Goal: Information Seeking & Learning: Learn about a topic

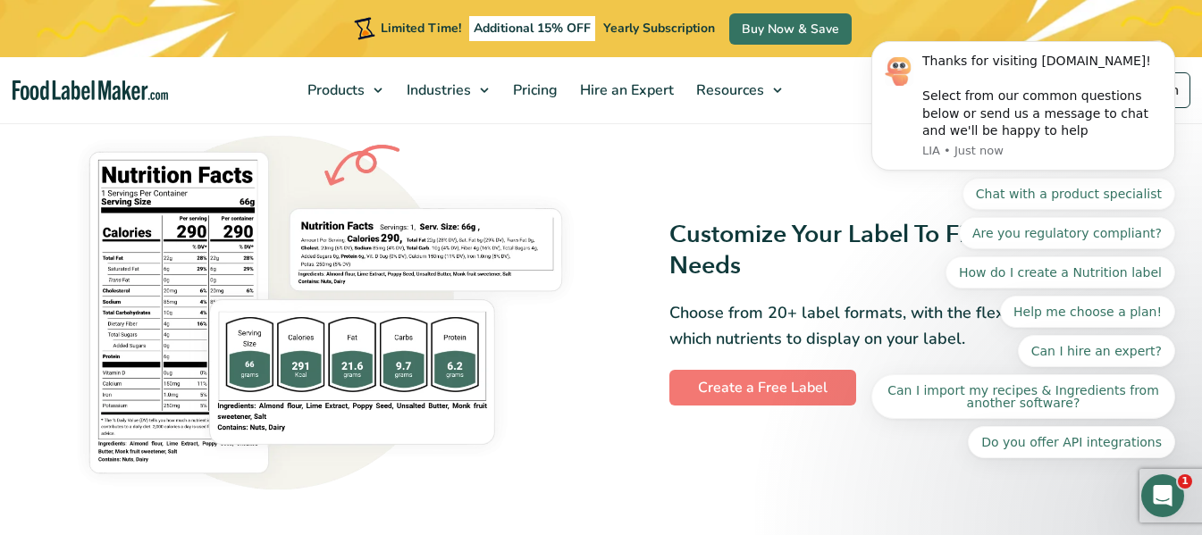
scroll to position [1430, 0]
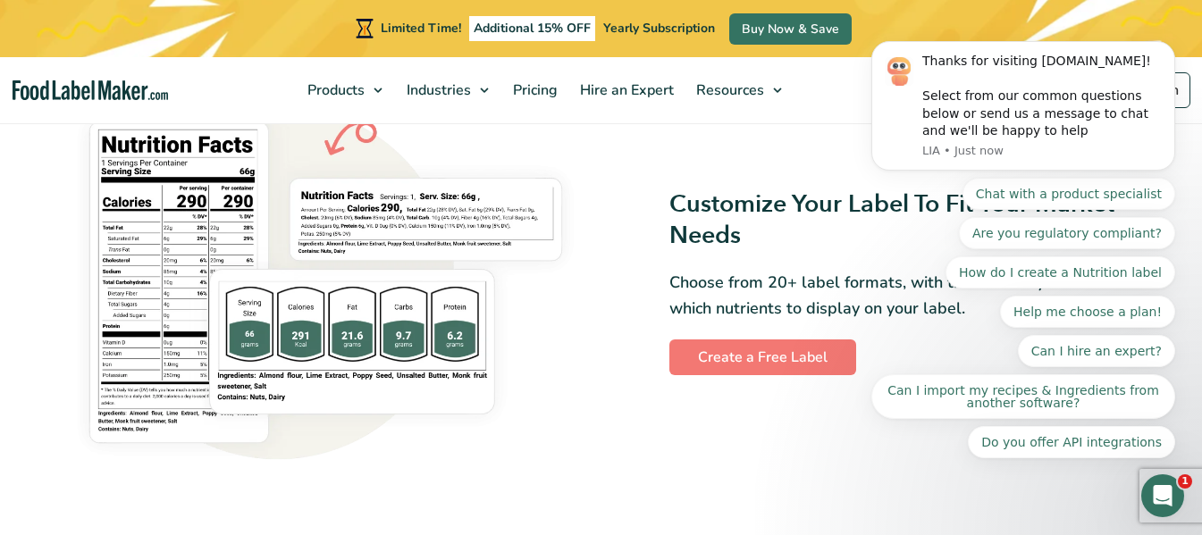
click at [357, 314] on img at bounding box center [326, 282] width 530 height 379
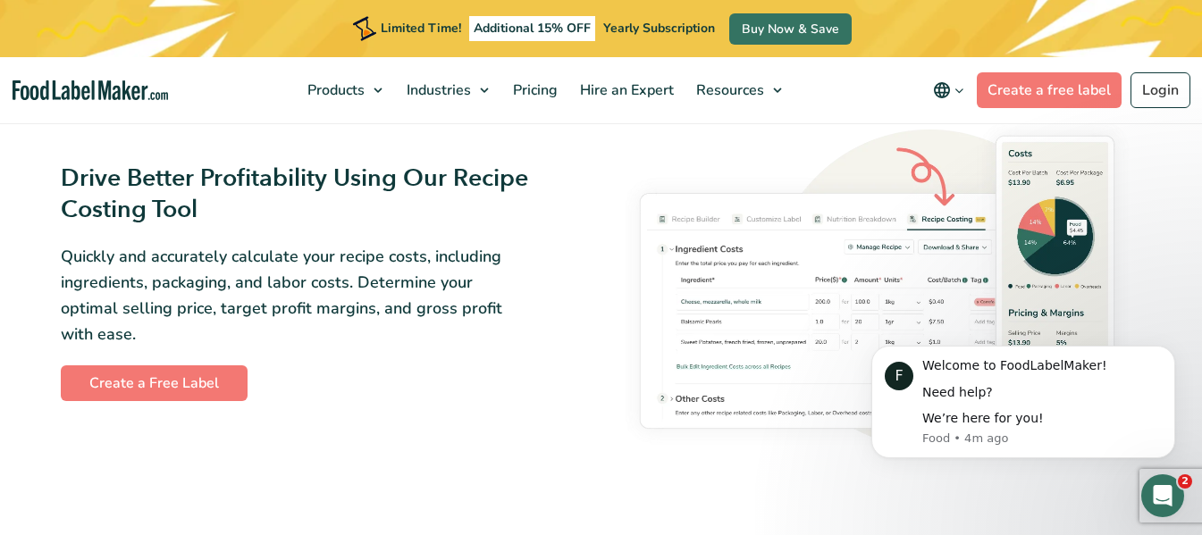
scroll to position [2860, 0]
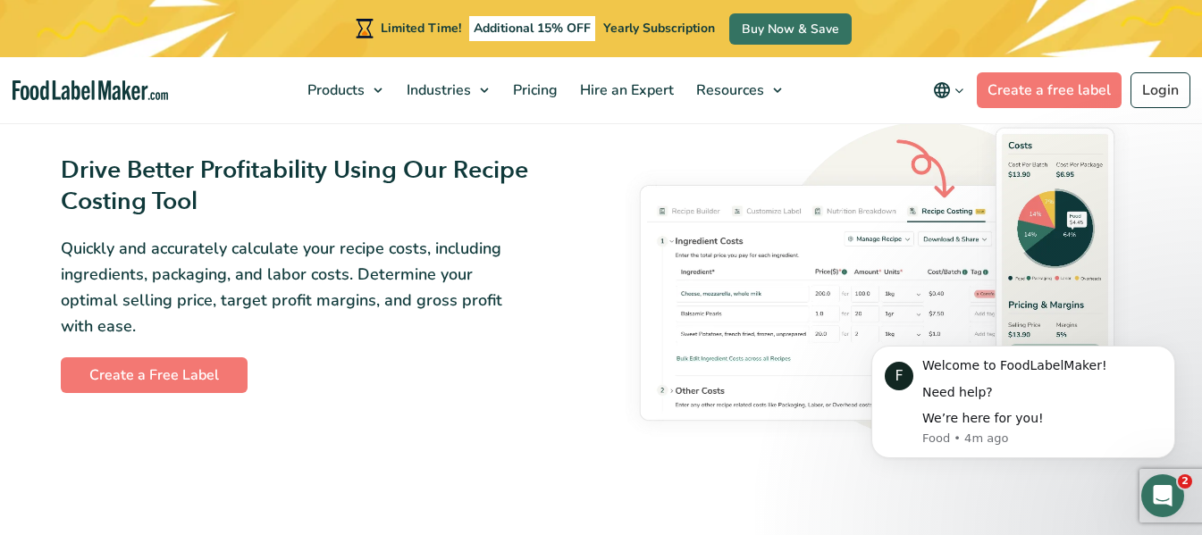
click at [1021, 181] on img at bounding box center [877, 274] width 530 height 349
click at [1180, 493] on div "Open Intercom Messenger" at bounding box center [1160, 493] width 59 height 59
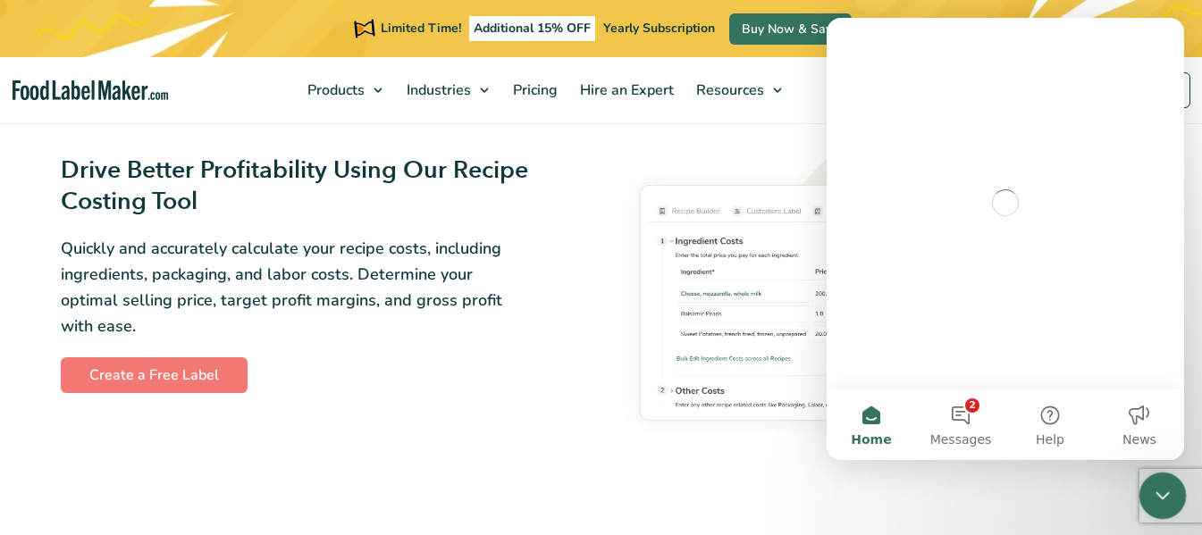
scroll to position [0, 0]
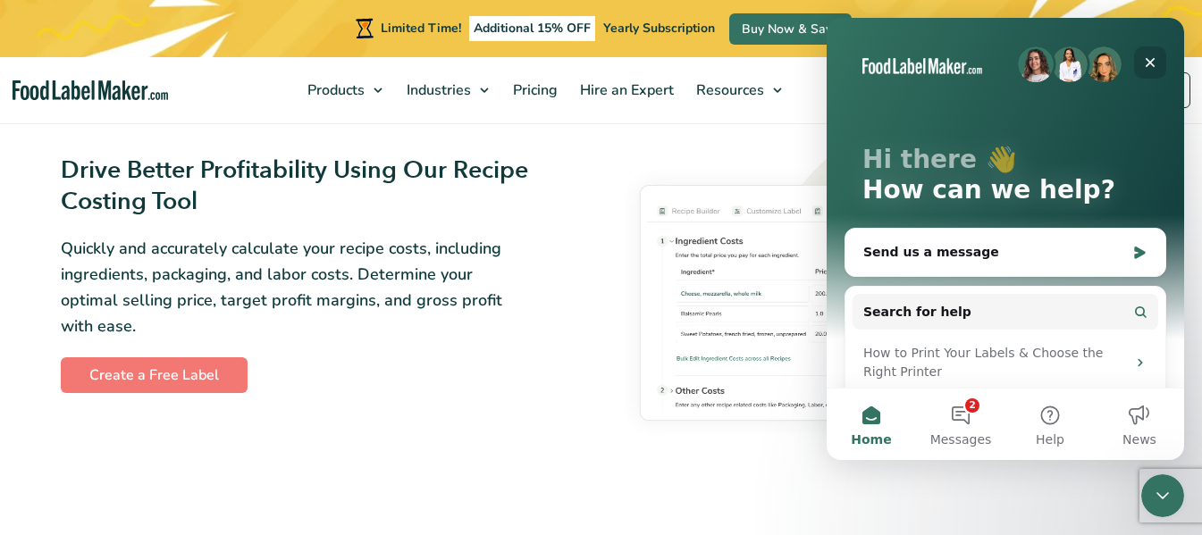
click at [1156, 54] on div "Close" at bounding box center [1150, 62] width 32 height 32
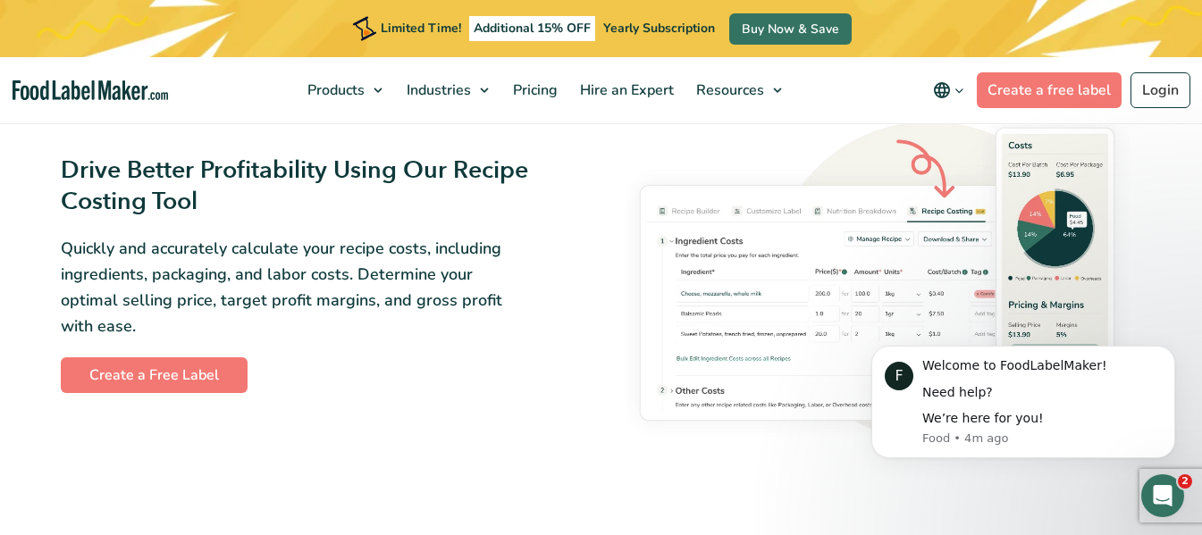
click at [853, 223] on img at bounding box center [877, 274] width 530 height 349
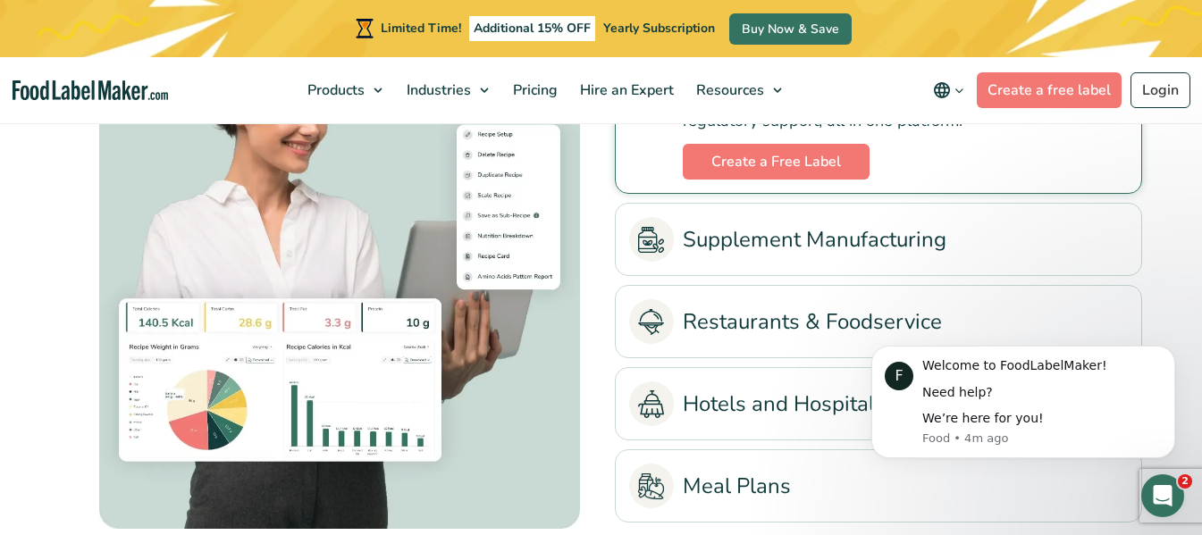
scroll to position [4022, 0]
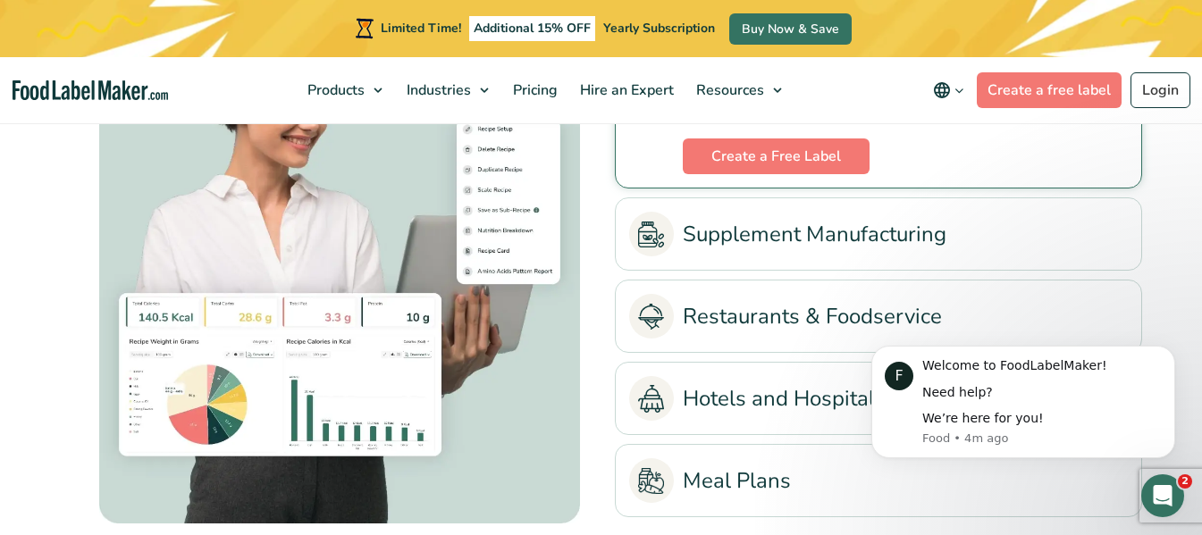
click at [820, 239] on link "Supplement Manufacturing" at bounding box center [878, 234] width 499 height 45
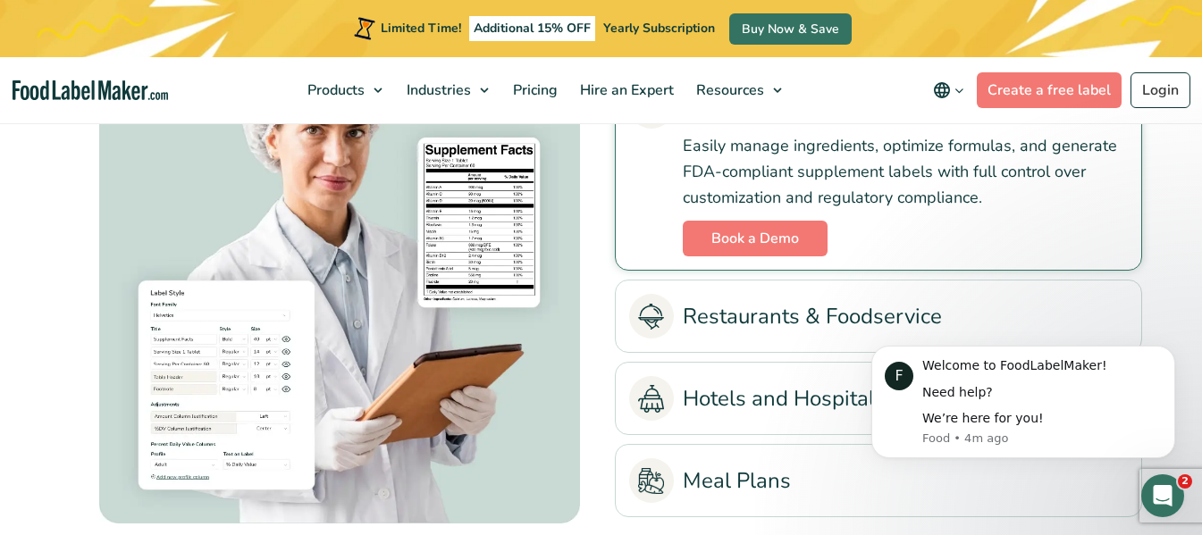
scroll to position [3932, 0]
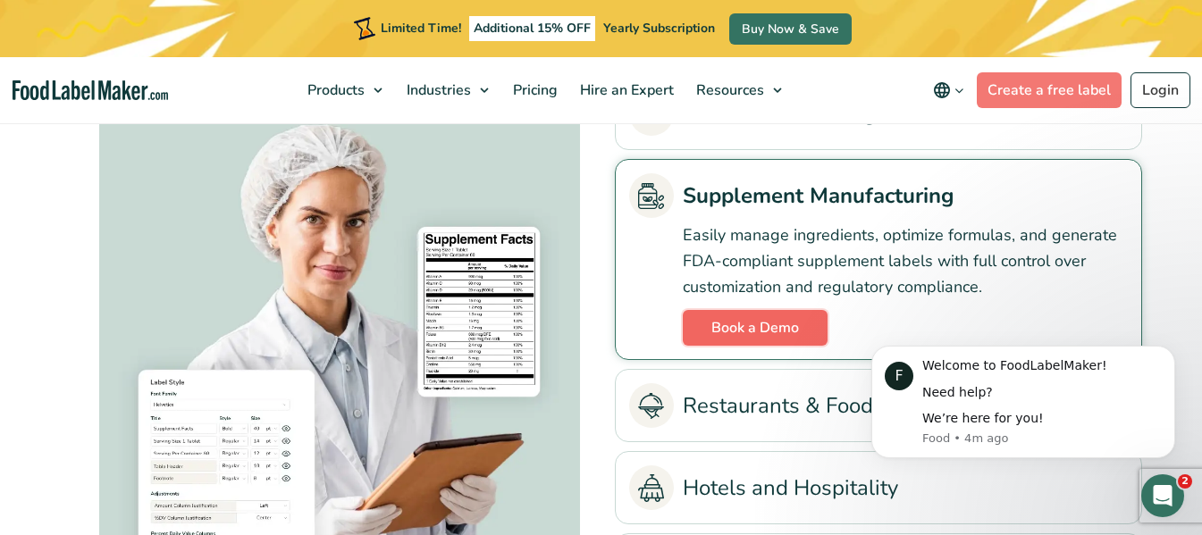
click at [757, 330] on link "Book a Demo" at bounding box center [755, 328] width 145 height 36
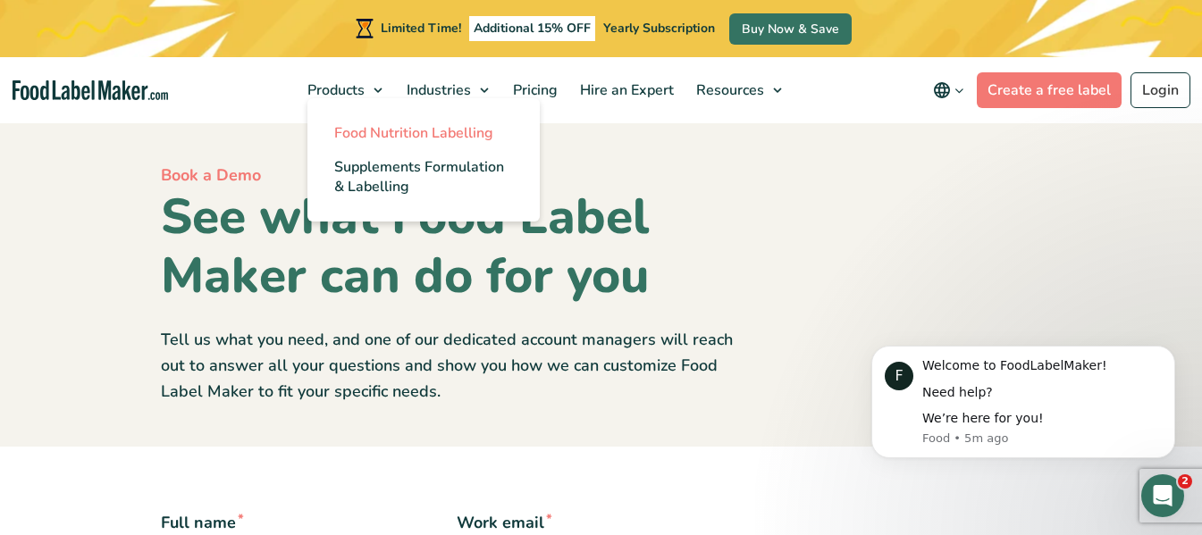
click at [382, 137] on span "Food Nutrition Labelling" at bounding box center [413, 133] width 159 height 20
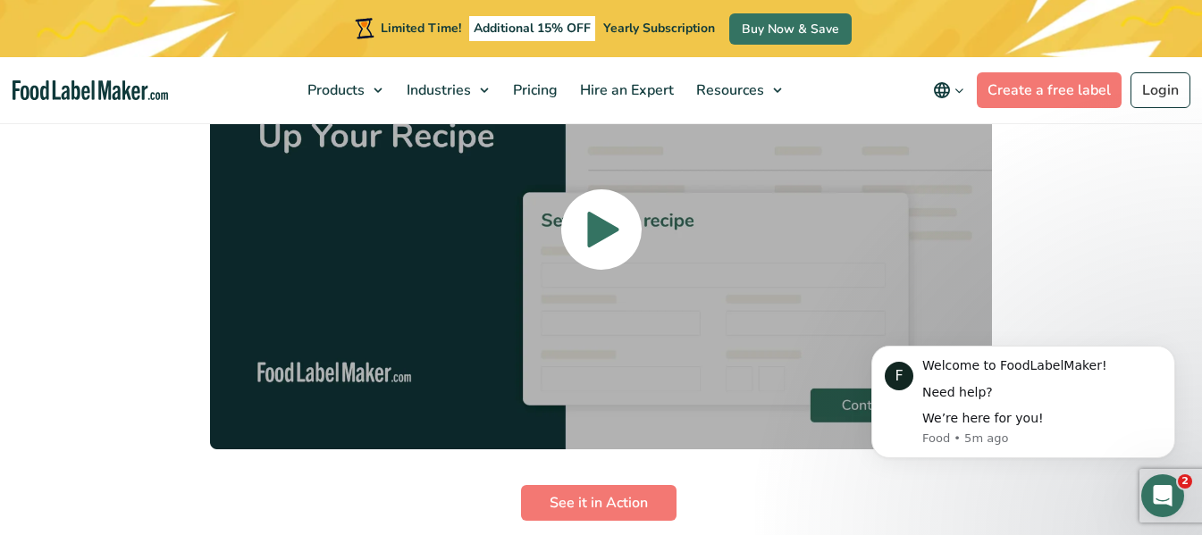
scroll to position [4022, 0]
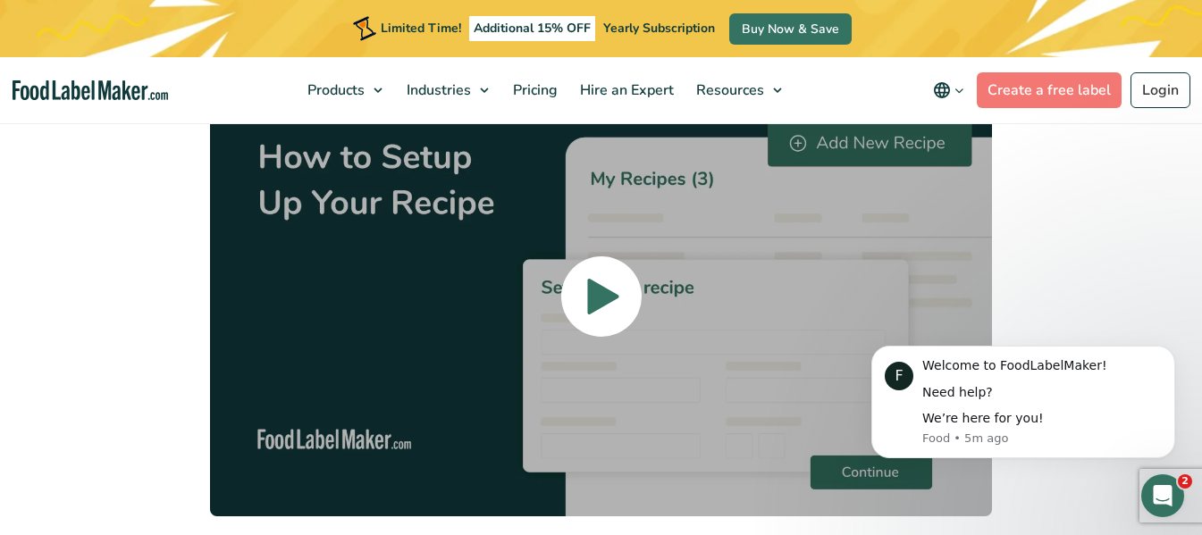
click at [576, 256] on span at bounding box center [601, 296] width 80 height 80
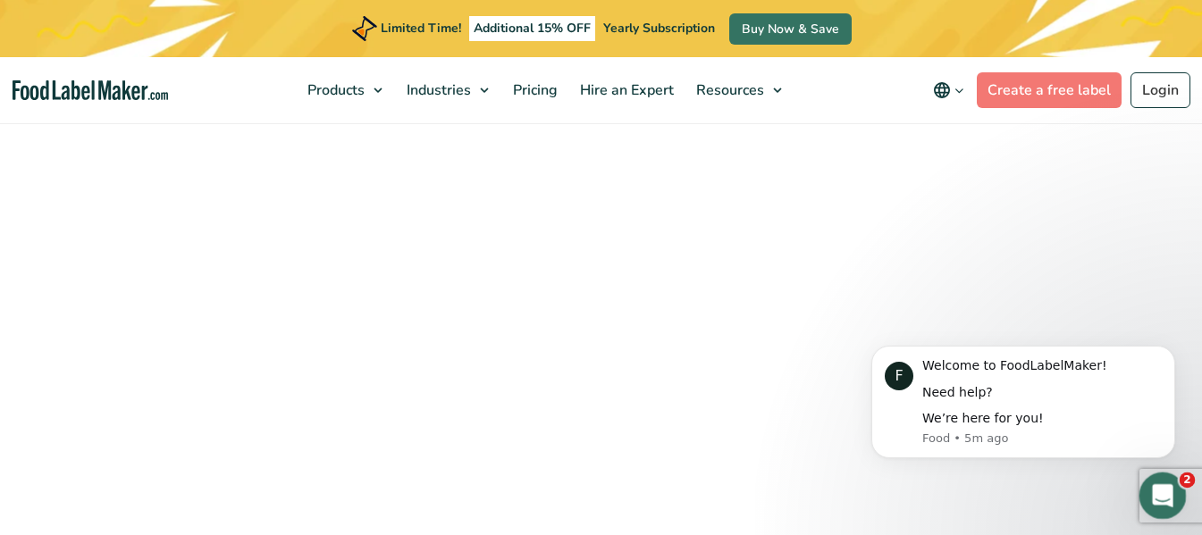
click at [1161, 501] on icon "Open Intercom Messenger" at bounding box center [1160, 493] width 29 height 29
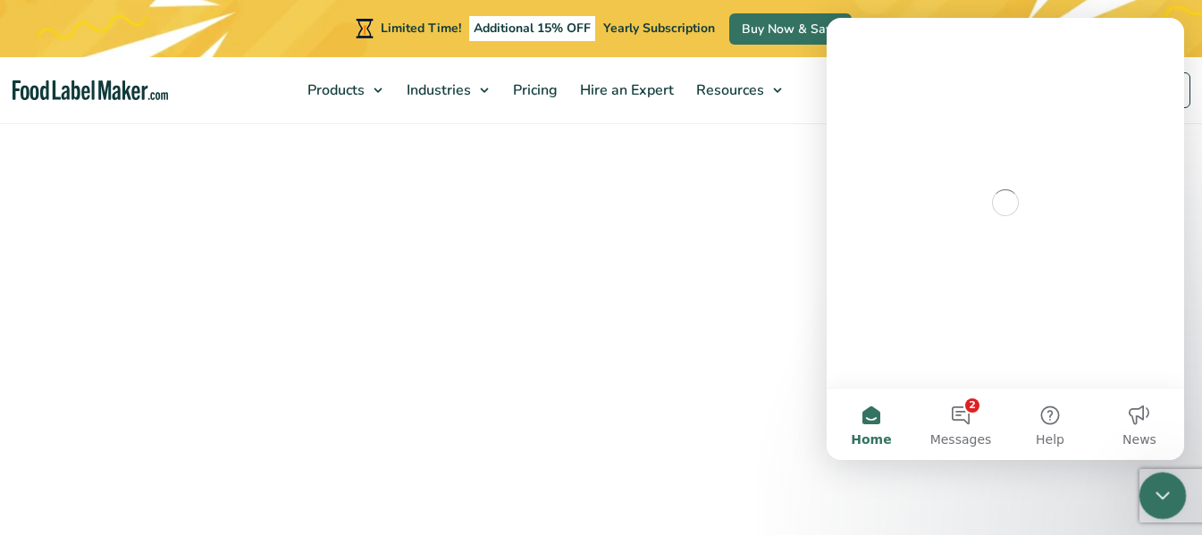
scroll to position [0, 0]
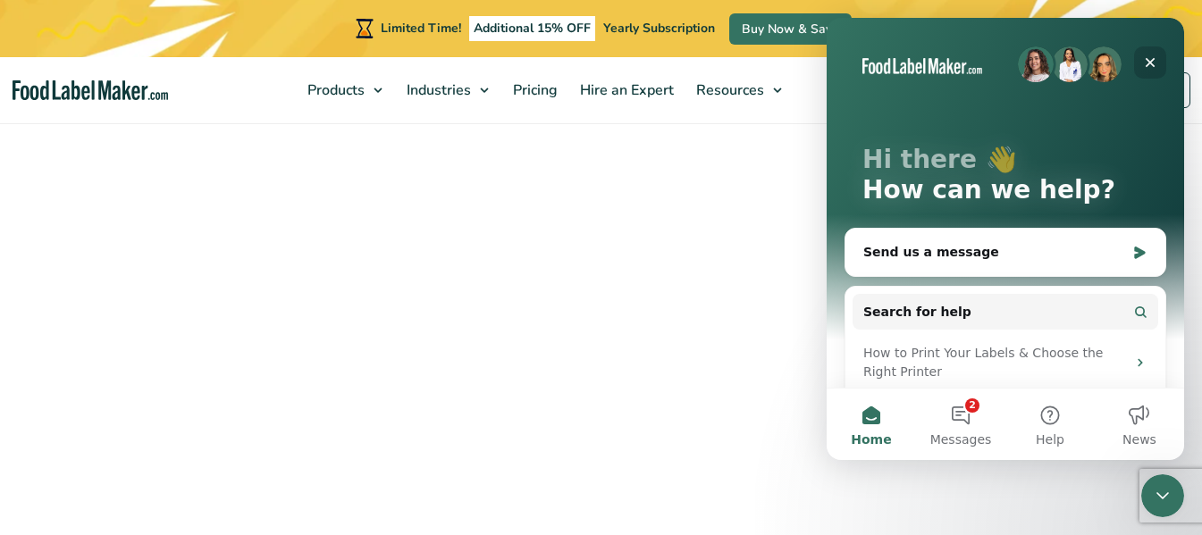
click at [1151, 64] on icon "Close" at bounding box center [1151, 63] width 10 height 10
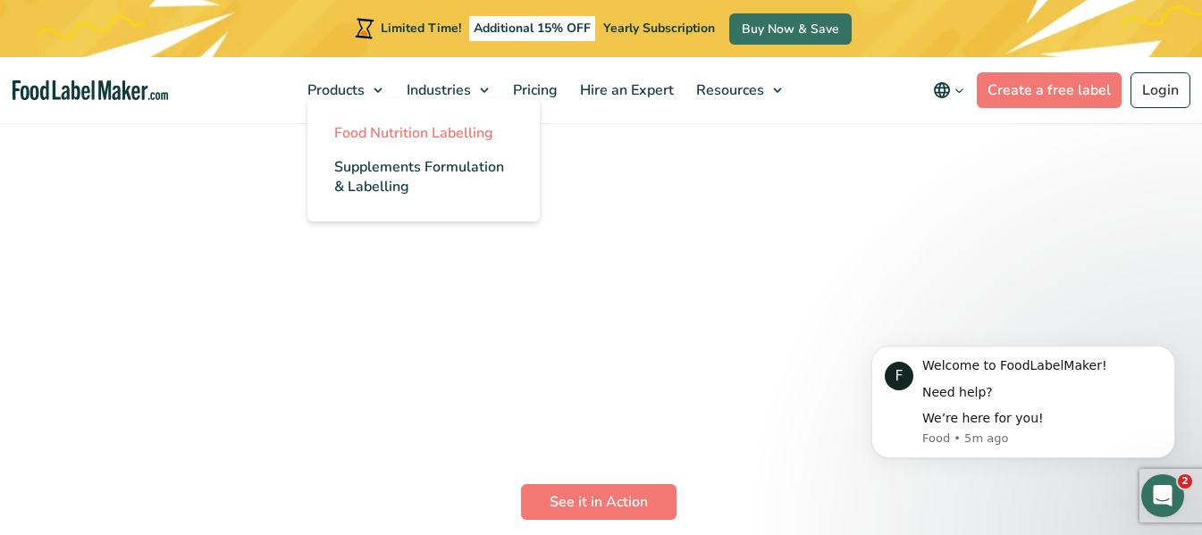
scroll to position [3902, 0]
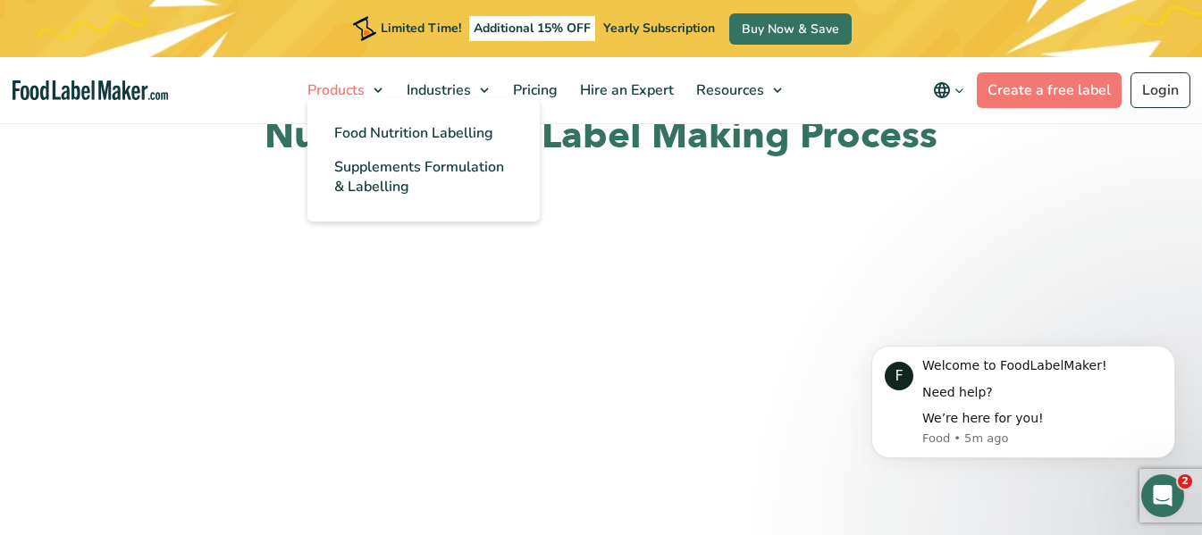
click at [331, 88] on span "Products" at bounding box center [334, 90] width 64 height 20
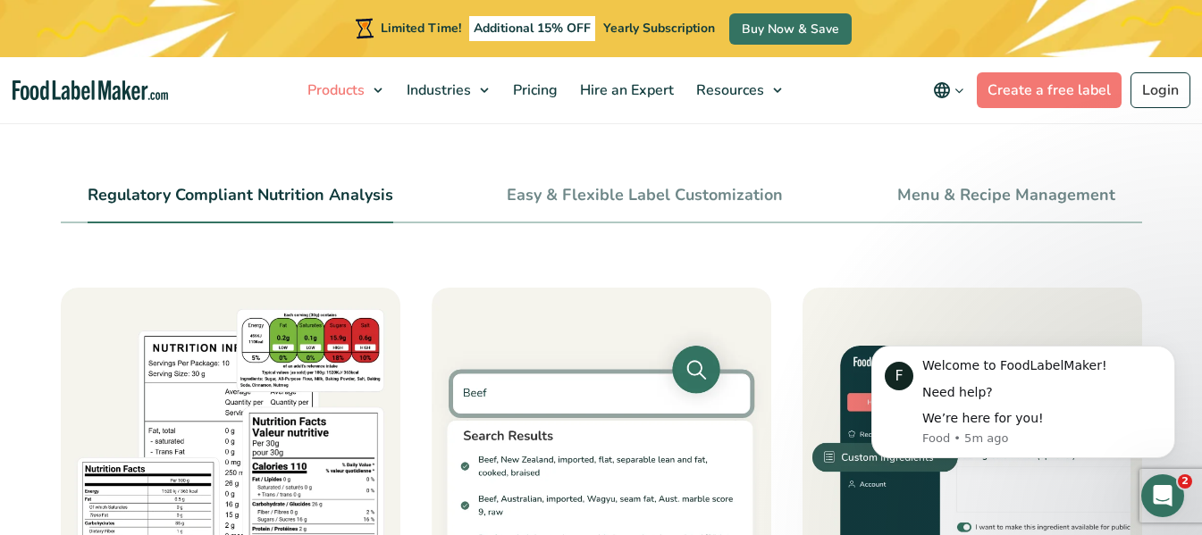
scroll to position [894, 0]
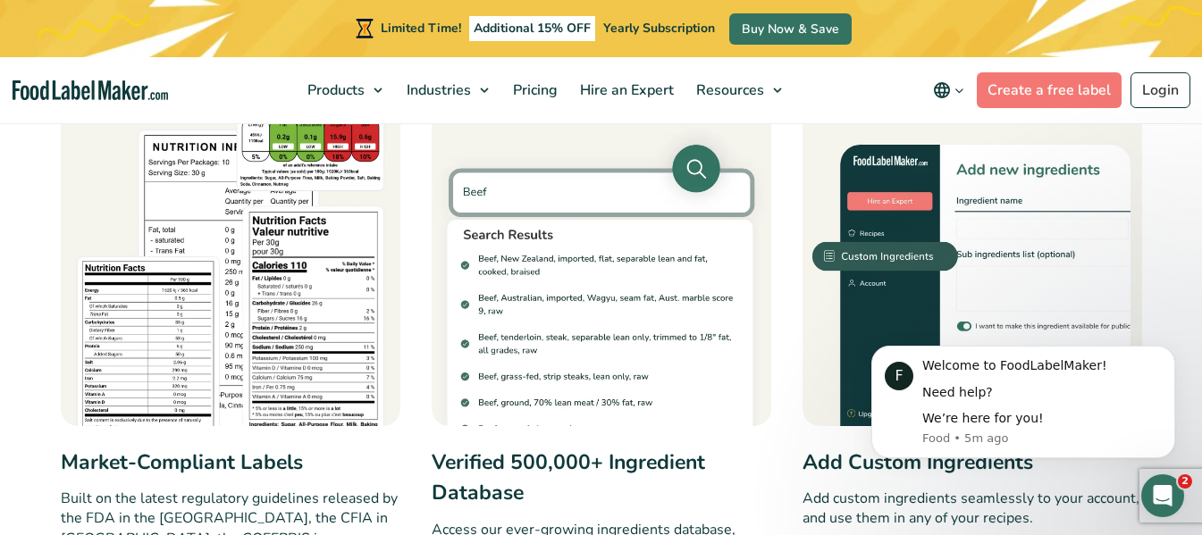
click at [302, 135] on img at bounding box center [231, 257] width 340 height 340
